Goal: Transaction & Acquisition: Purchase product/service

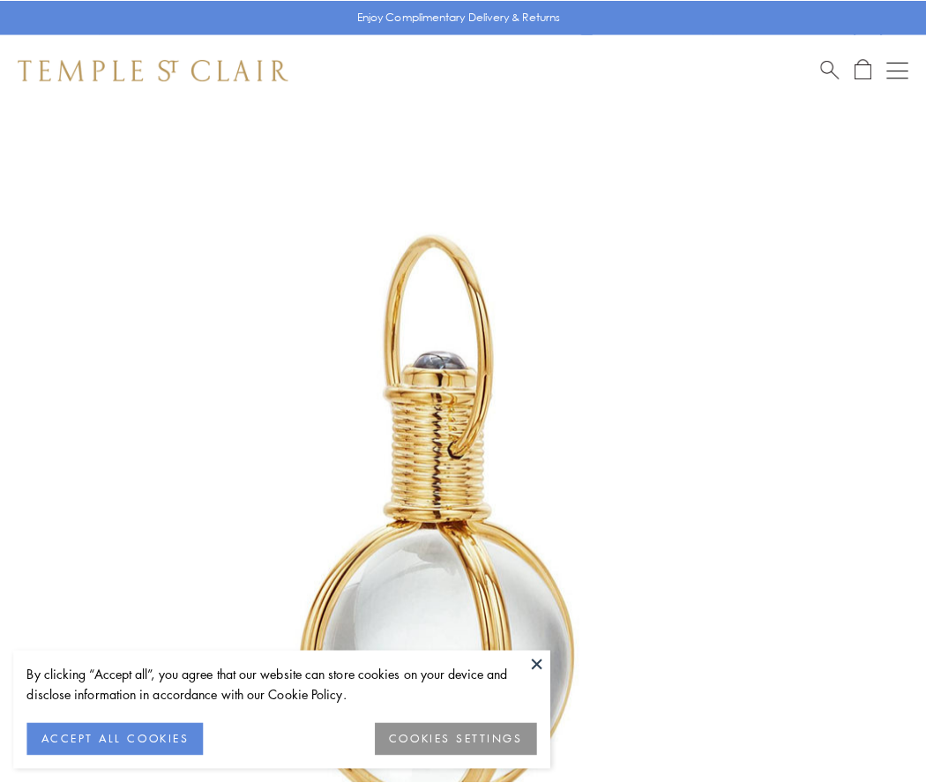
scroll to position [461, 0]
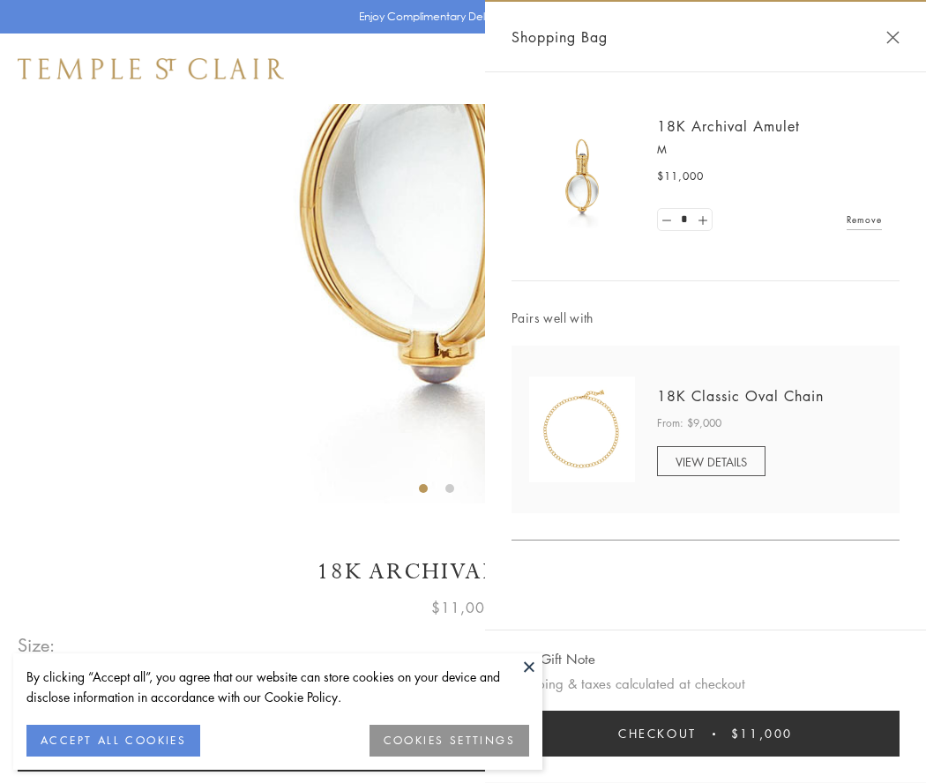
click at [706, 734] on button "Checkout $11,000" at bounding box center [706, 734] width 388 height 46
